Goal: Task Accomplishment & Management: Manage account settings

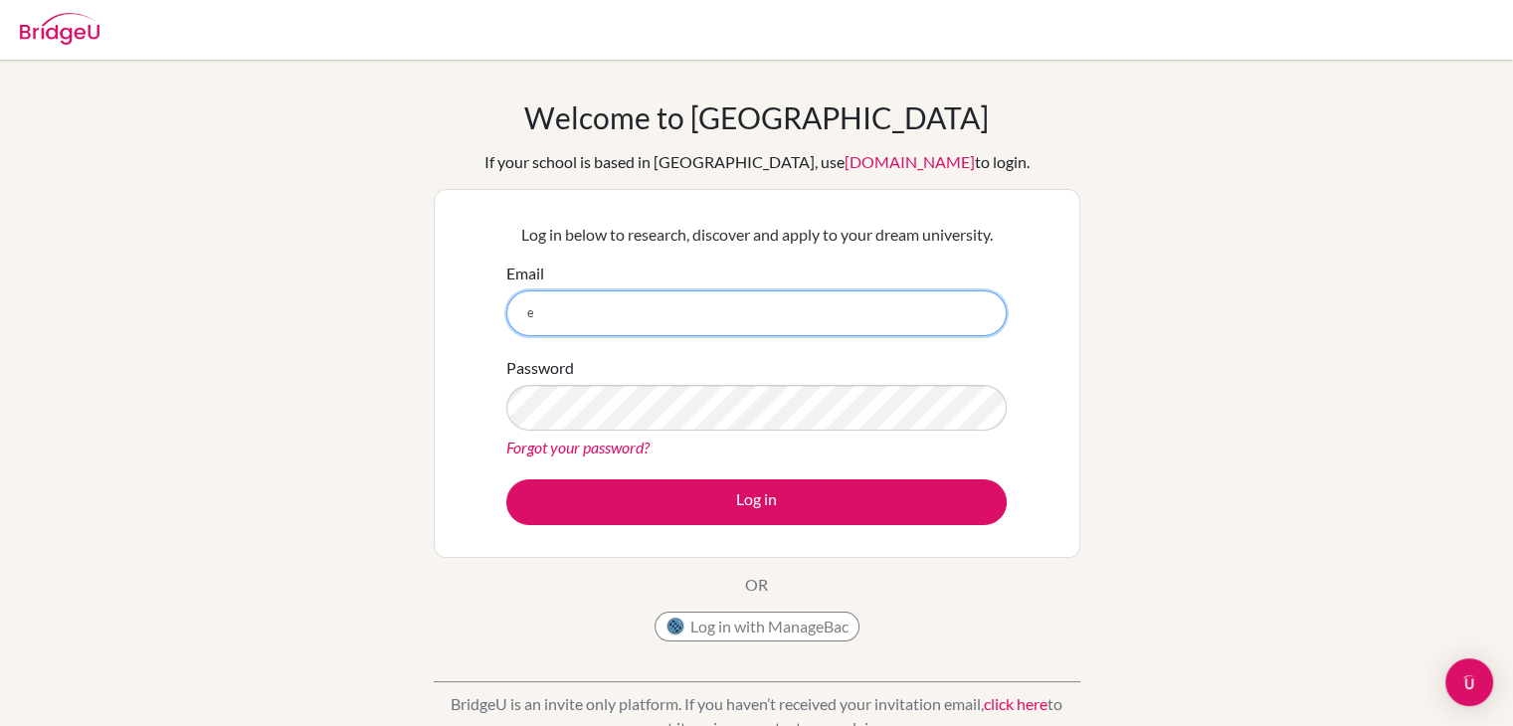
click at [745, 312] on input "e" at bounding box center [756, 313] width 500 height 46
type input "enkhkhuslen.g08@gmail.com"
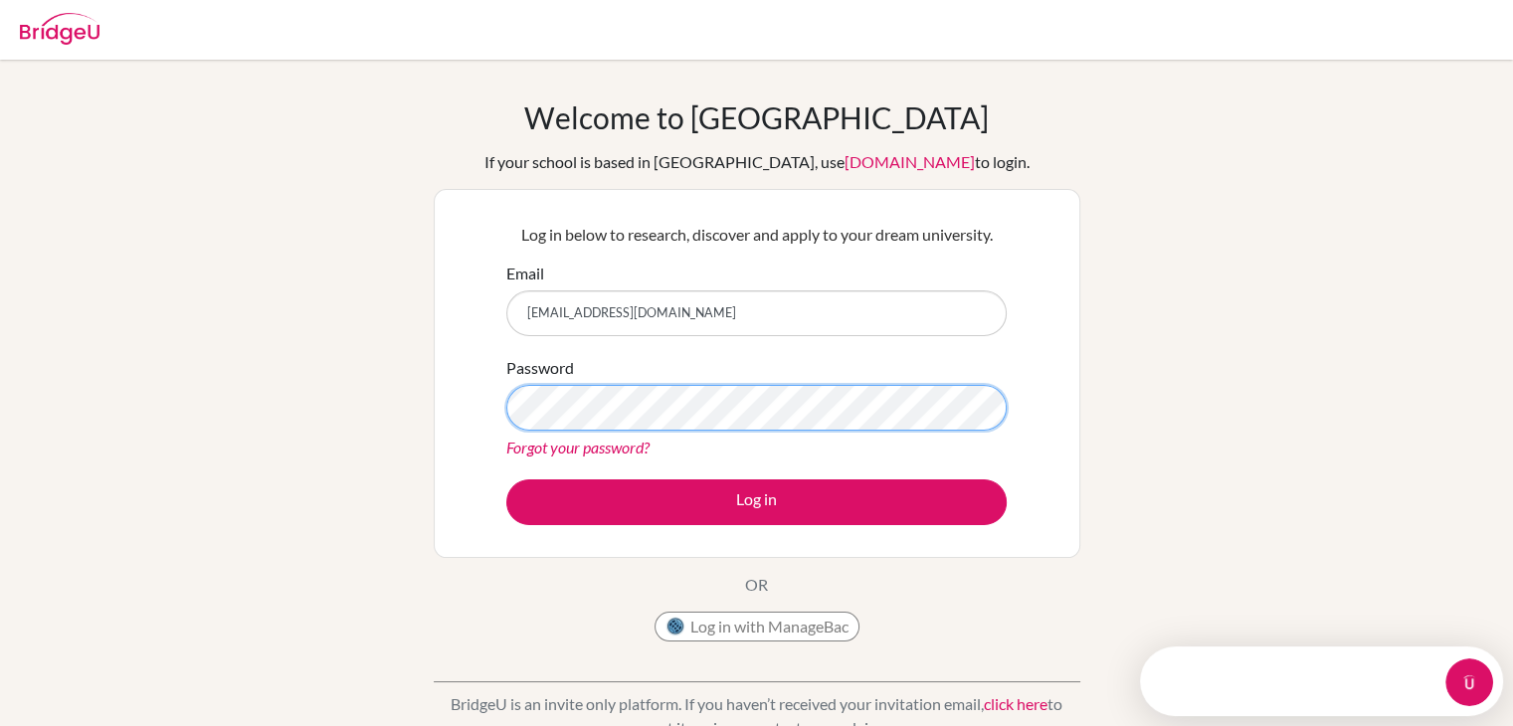
click at [506, 479] on button "Log in" at bounding box center [756, 502] width 500 height 46
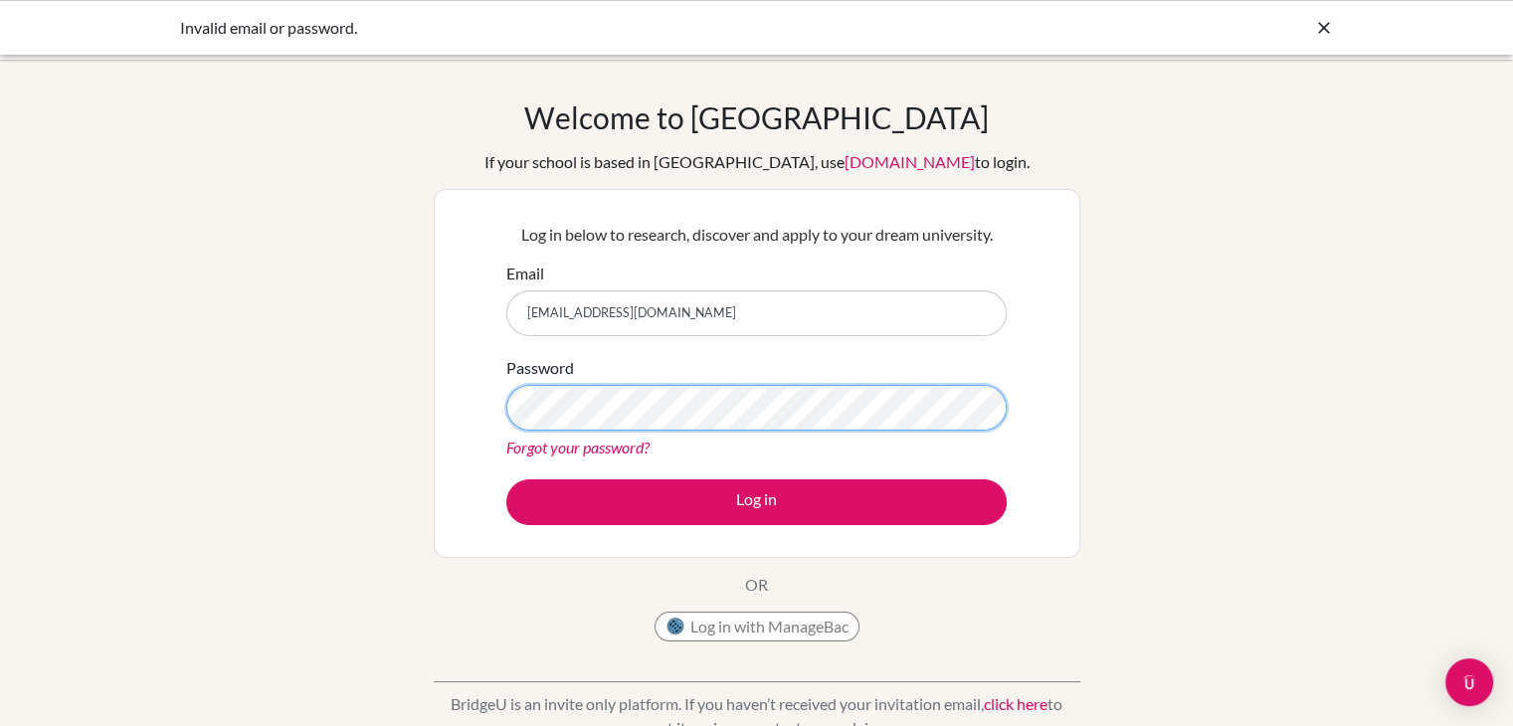
click at [506, 479] on button "Log in" at bounding box center [756, 502] width 500 height 46
click at [746, 318] on input "[EMAIL_ADDRESS][DOMAIN_NAME]" at bounding box center [756, 313] width 500 height 46
type input "[EMAIL_ADDRESS][DOMAIN_NAME]"
click at [506, 479] on button "Log in" at bounding box center [756, 502] width 500 height 46
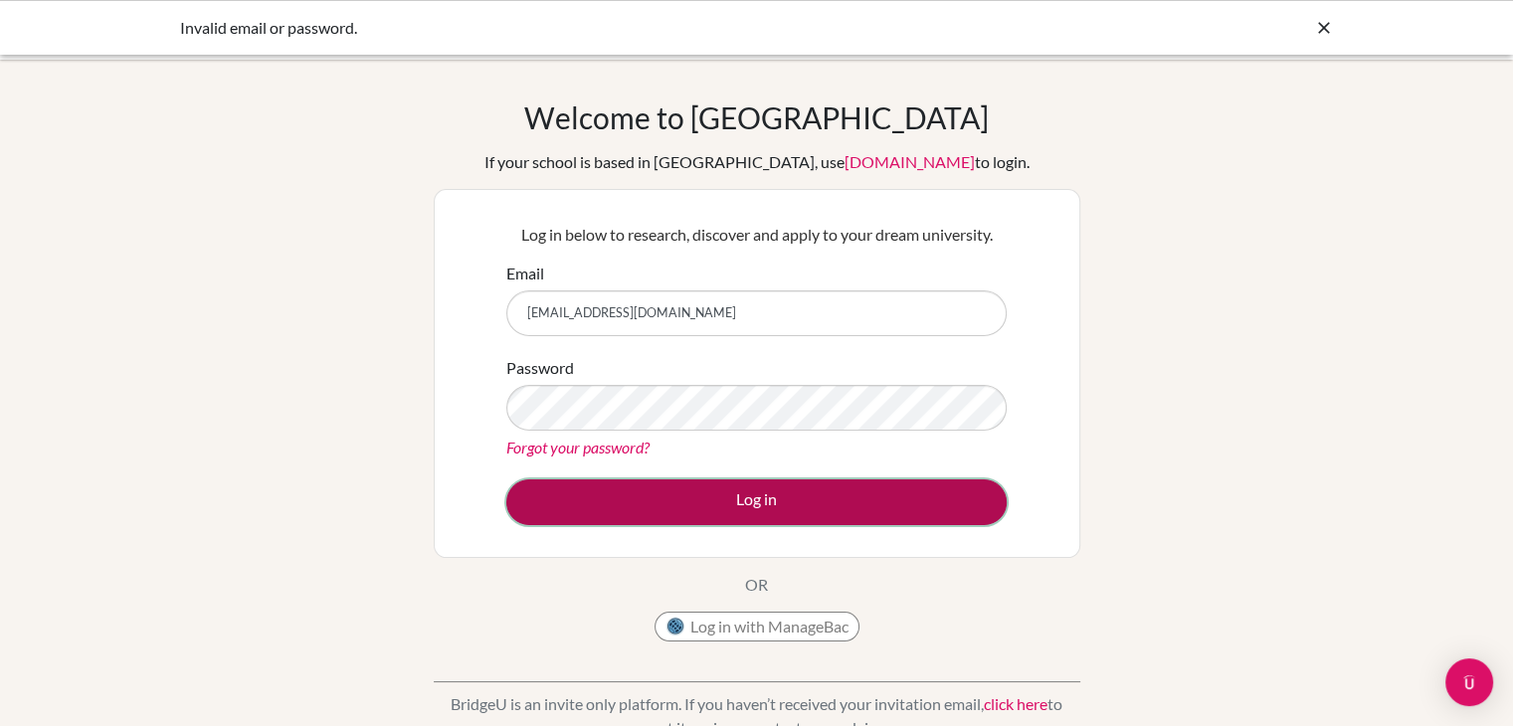
click at [678, 490] on button "Log in" at bounding box center [756, 502] width 500 height 46
